Goal: Book appointment/travel/reservation

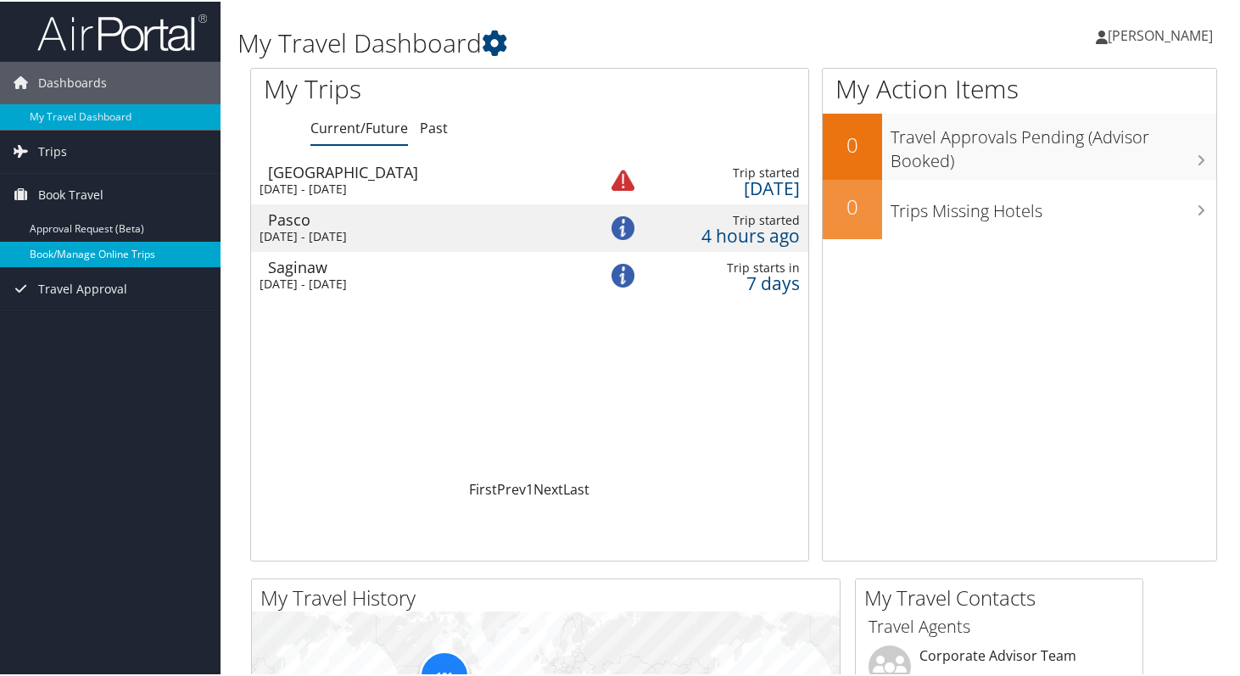
click at [68, 249] on link "Book/Manage Online Trips" at bounding box center [110, 252] width 220 height 25
click at [98, 251] on link "Book/Manage Online Trips" at bounding box center [110, 252] width 220 height 25
click at [78, 242] on link "Book/Manage Online Trips" at bounding box center [110, 252] width 220 height 25
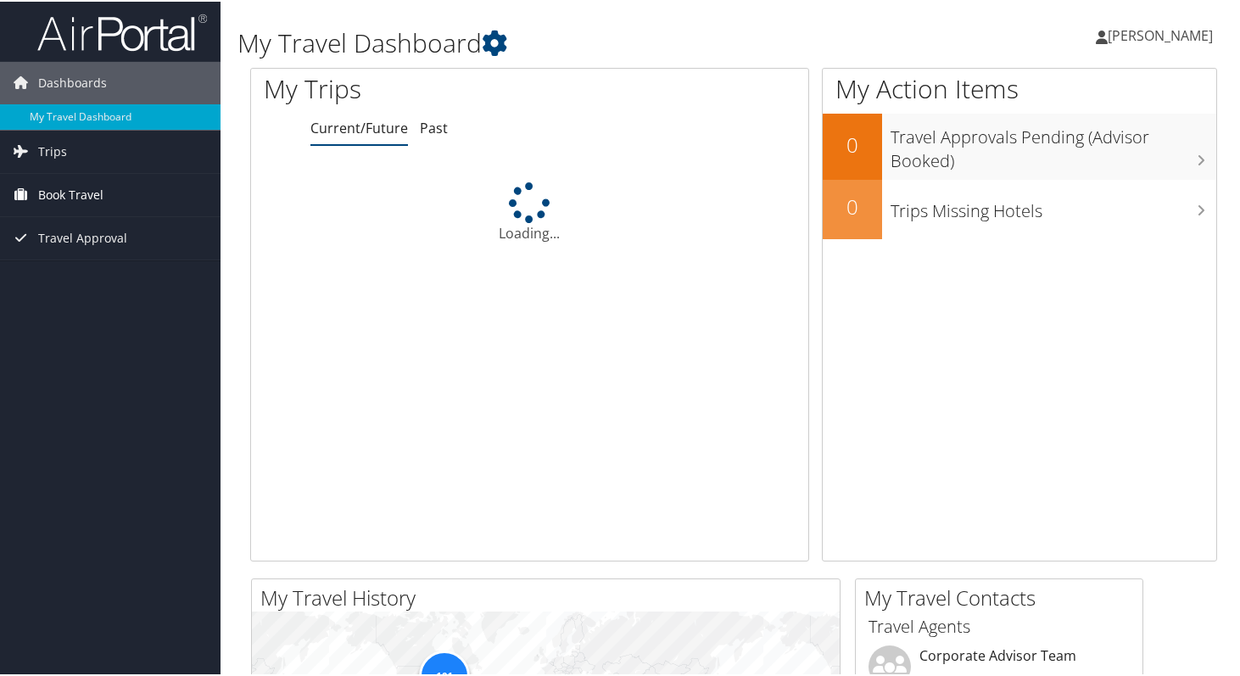
click at [50, 194] on span "Book Travel" at bounding box center [70, 193] width 65 height 42
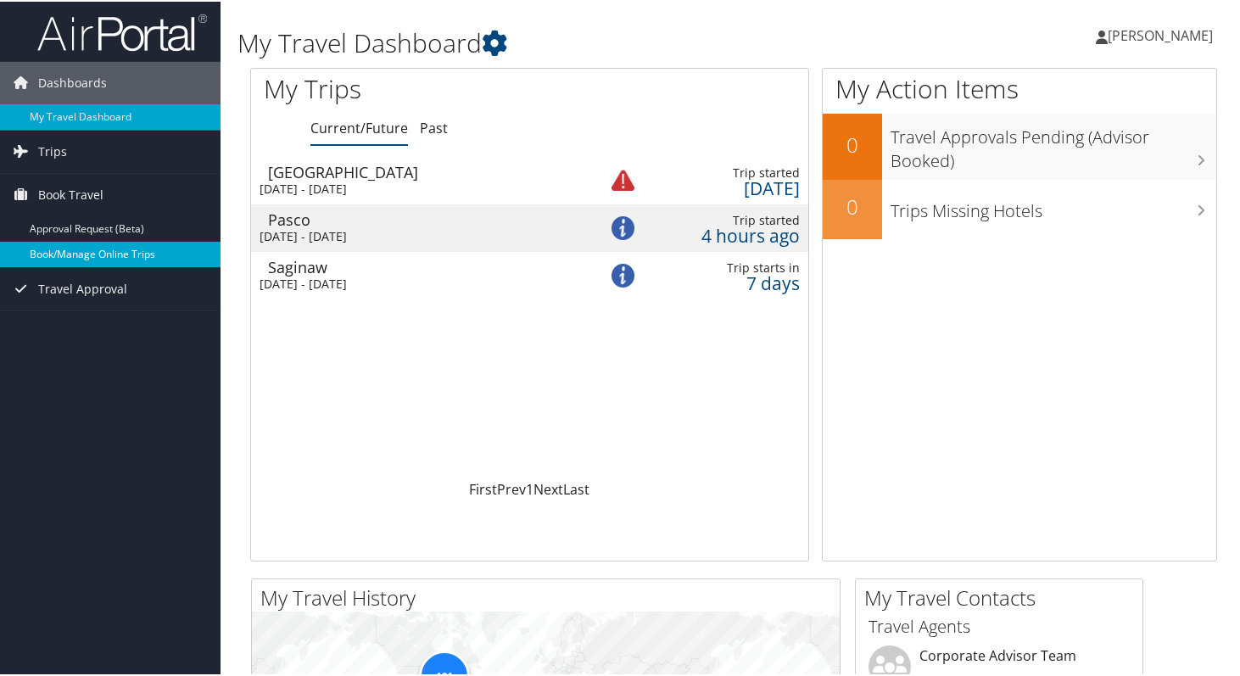
click at [85, 249] on link "Book/Manage Online Trips" at bounding box center [110, 252] width 220 height 25
